Goal: Book appointment/travel/reservation

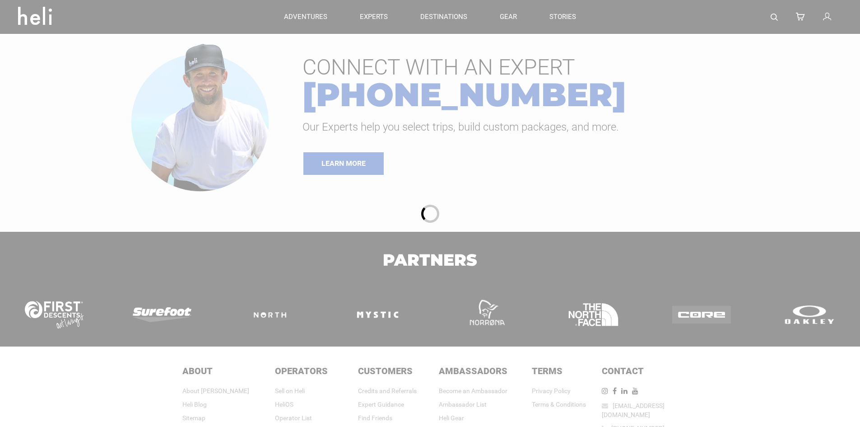
type input "Ski & Ride"
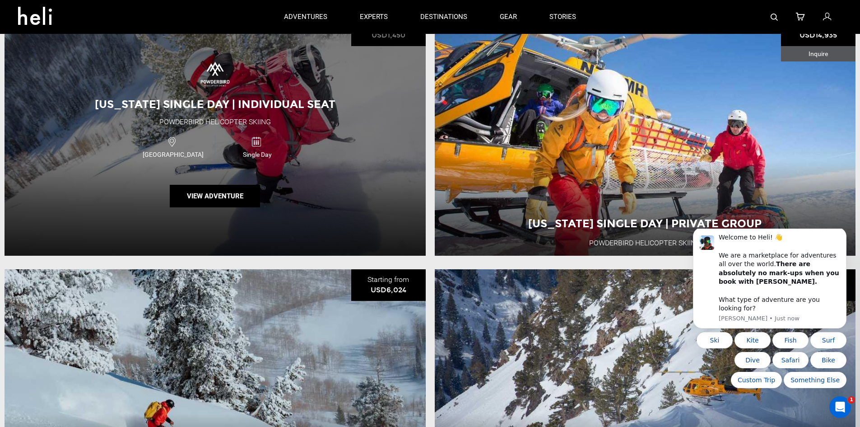
click at [298, 182] on div "[US_STATE] Single Day | Individual Seat Powderbird Helicopter Skiing [GEOGRAPHI…" at bounding box center [215, 134] width 421 height 241
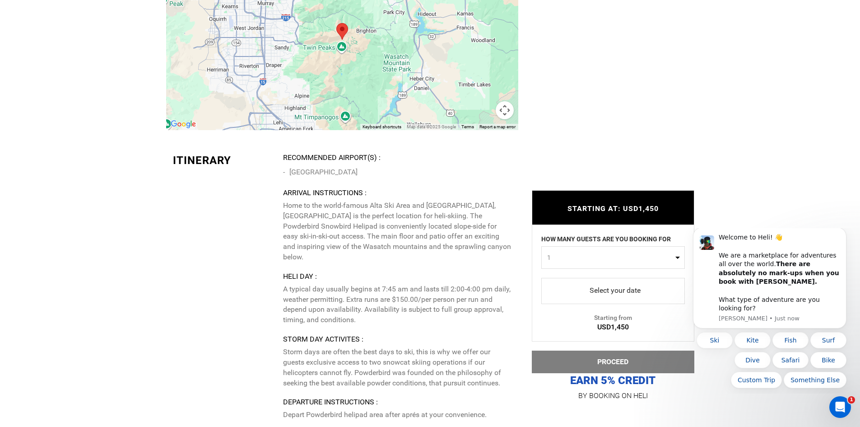
scroll to position [1896, 0]
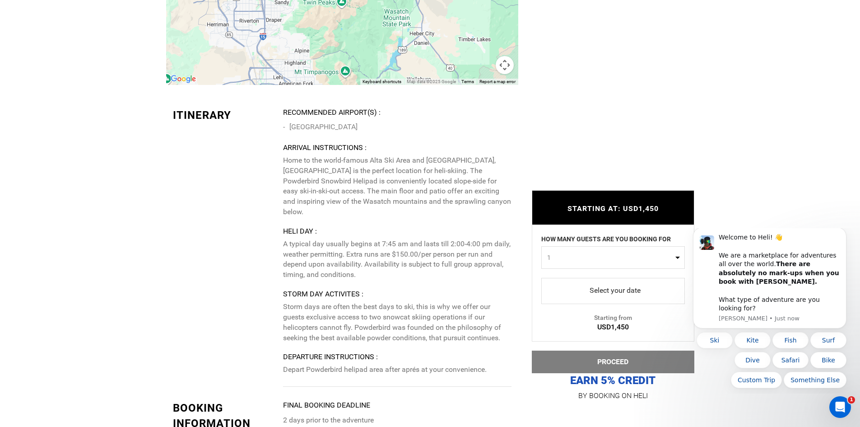
click at [632, 256] on span "1" at bounding box center [610, 256] width 126 height 9
click at [564, 295] on link "2" at bounding box center [613, 295] width 143 height 16
select select "2"
click at [613, 285] on span "select" at bounding box center [612, 290] width 129 height 14
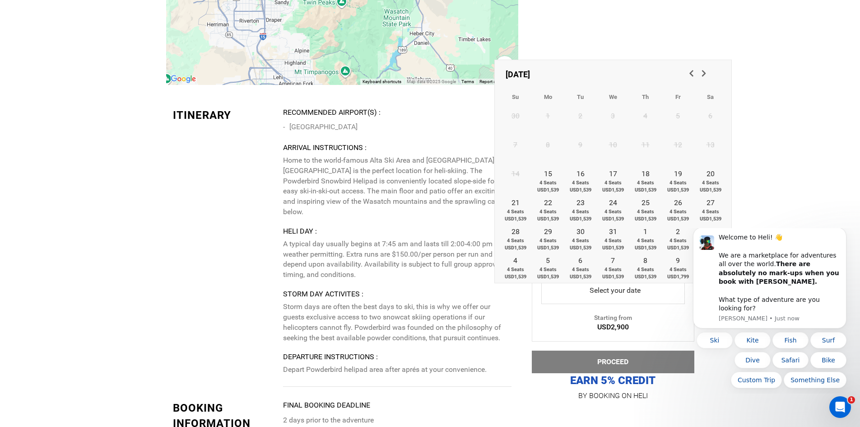
click at [707, 74] on span "Next" at bounding box center [703, 72] width 9 height 9
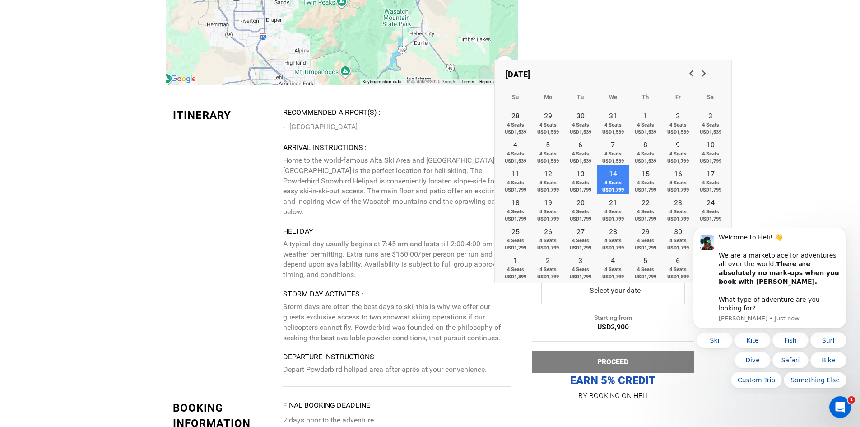
click at [618, 175] on link "14 4 Seats USD1,799" at bounding box center [613, 179] width 32 height 29
type input "[DATE]"
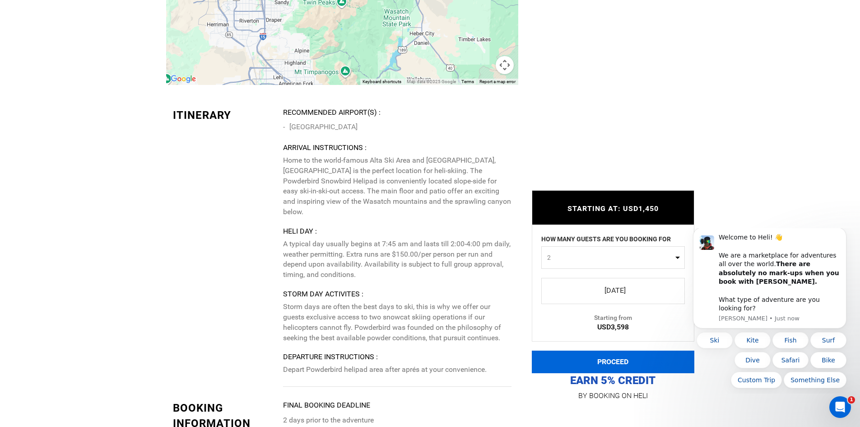
click at [622, 353] on button "PROCEED" at bounding box center [613, 361] width 162 height 23
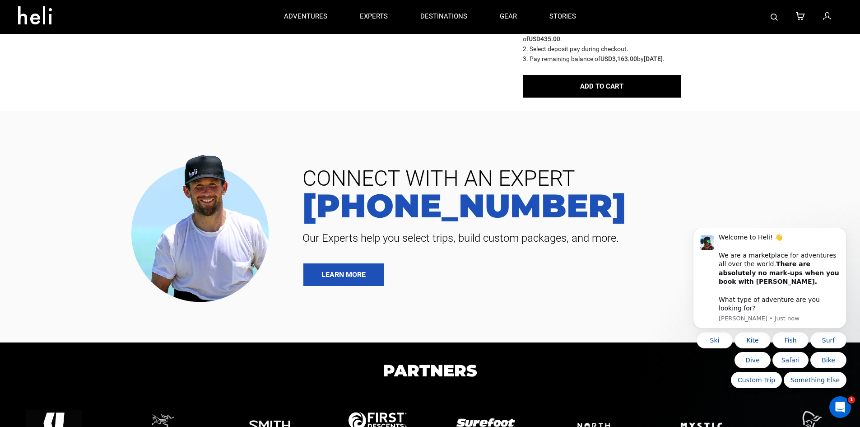
scroll to position [135, 0]
